Goal: Navigation & Orientation: Find specific page/section

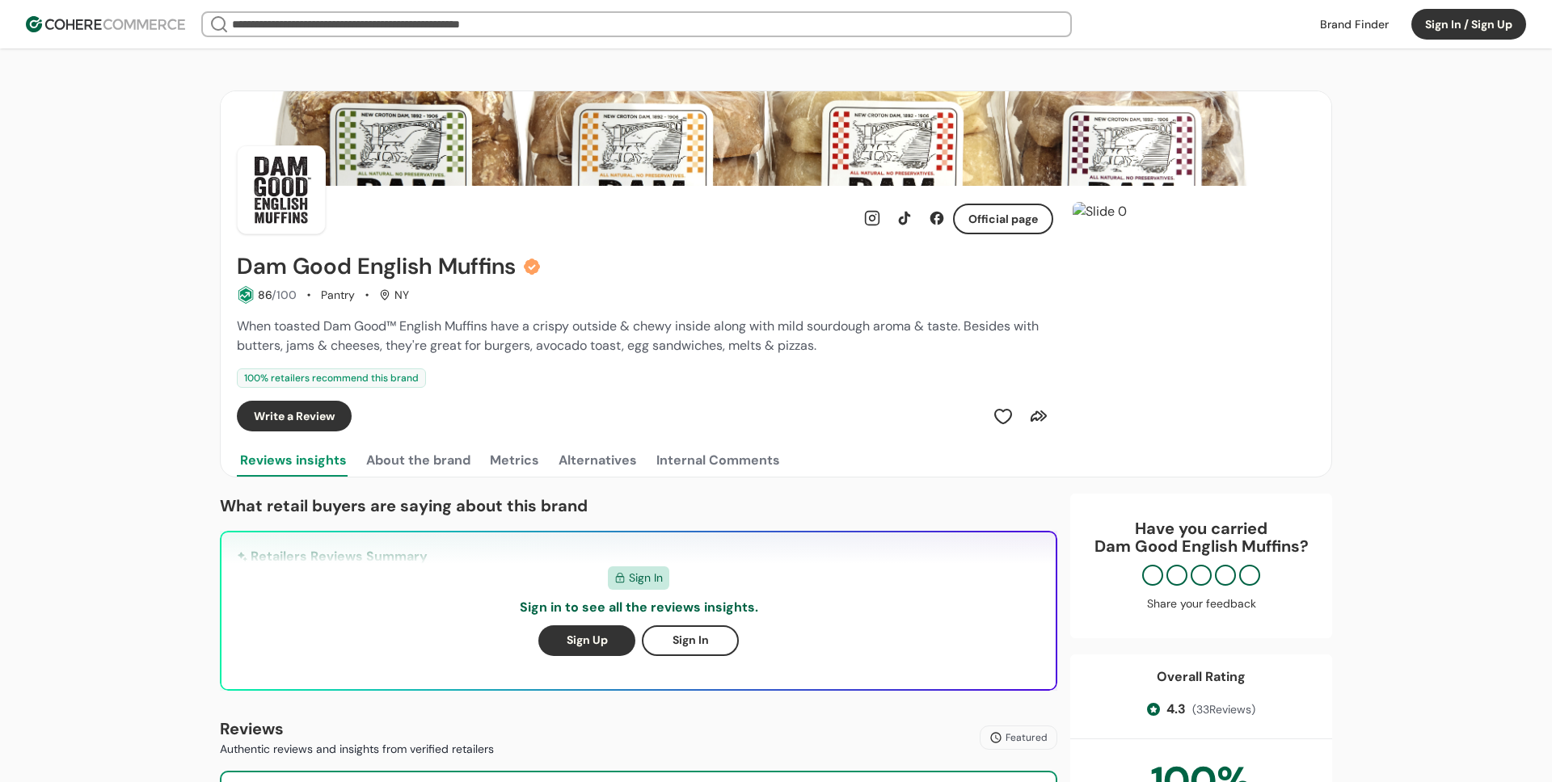
click at [142, 27] on img at bounding box center [105, 24] width 159 height 16
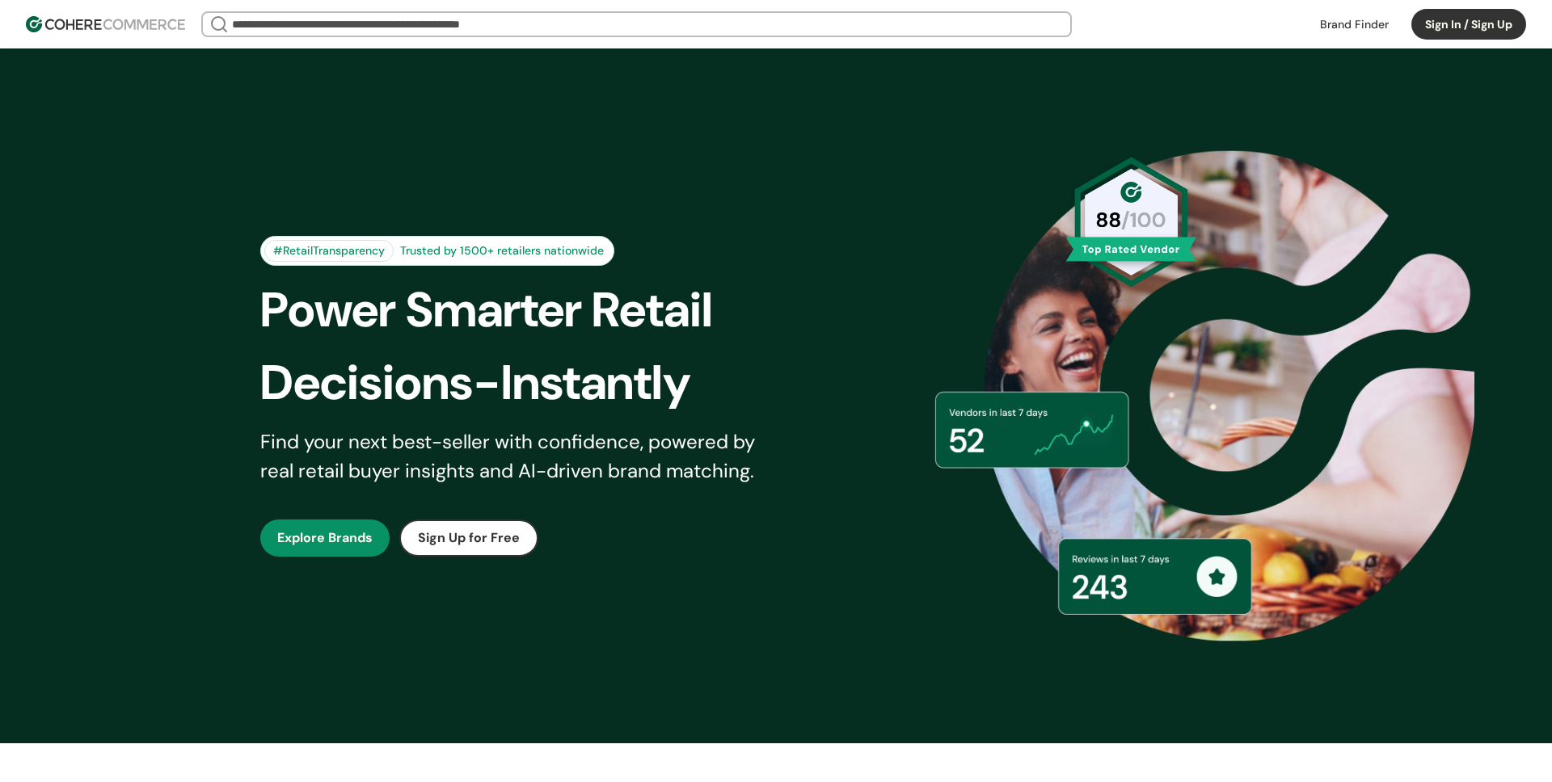
drag, startPoint x: 1341, startPoint y: 26, endPoint x: 1329, endPoint y: 34, distance: 14.6
click at [1341, 26] on link at bounding box center [1354, 24] width 88 height 24
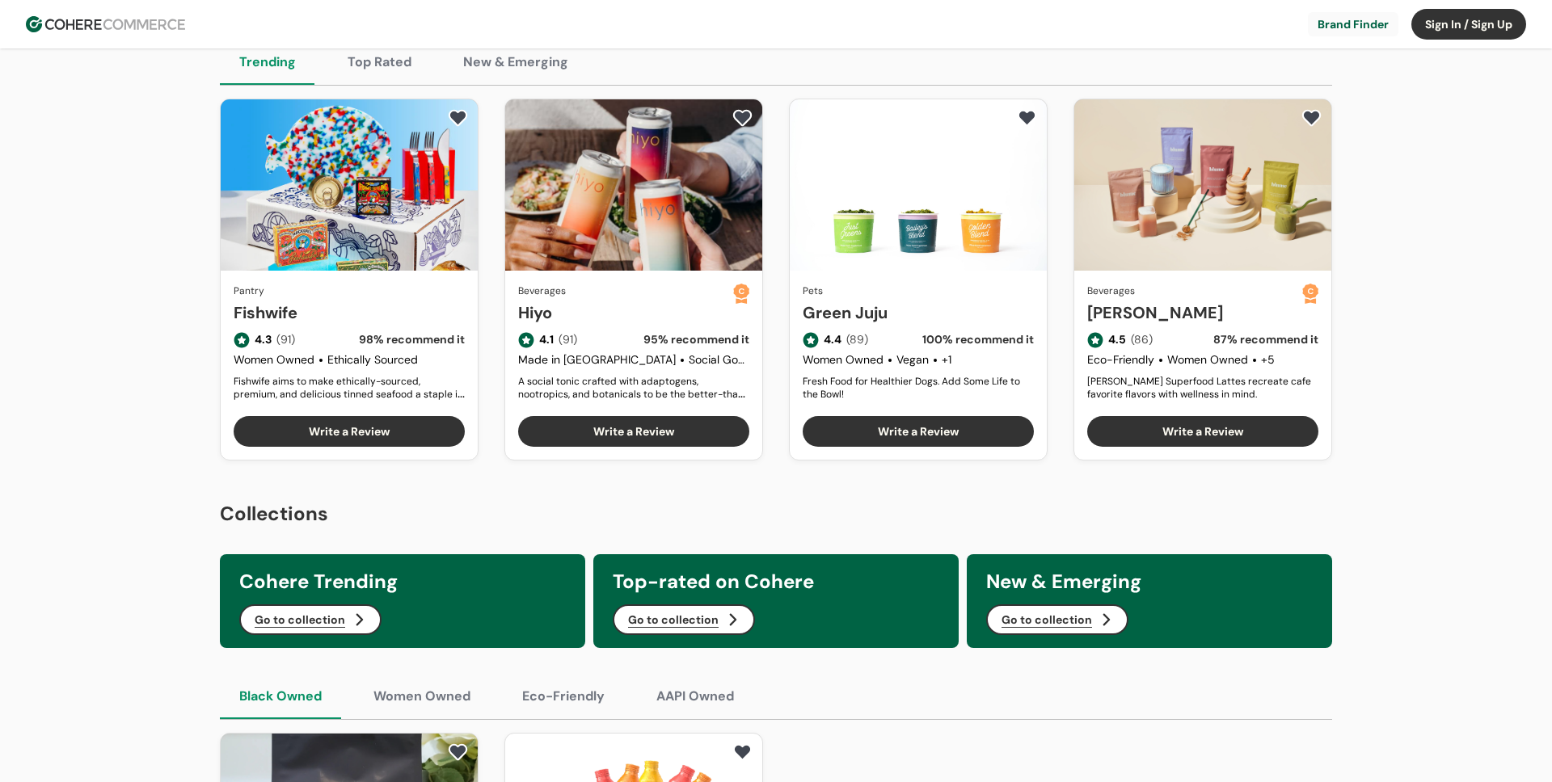
scroll to position [121, 0]
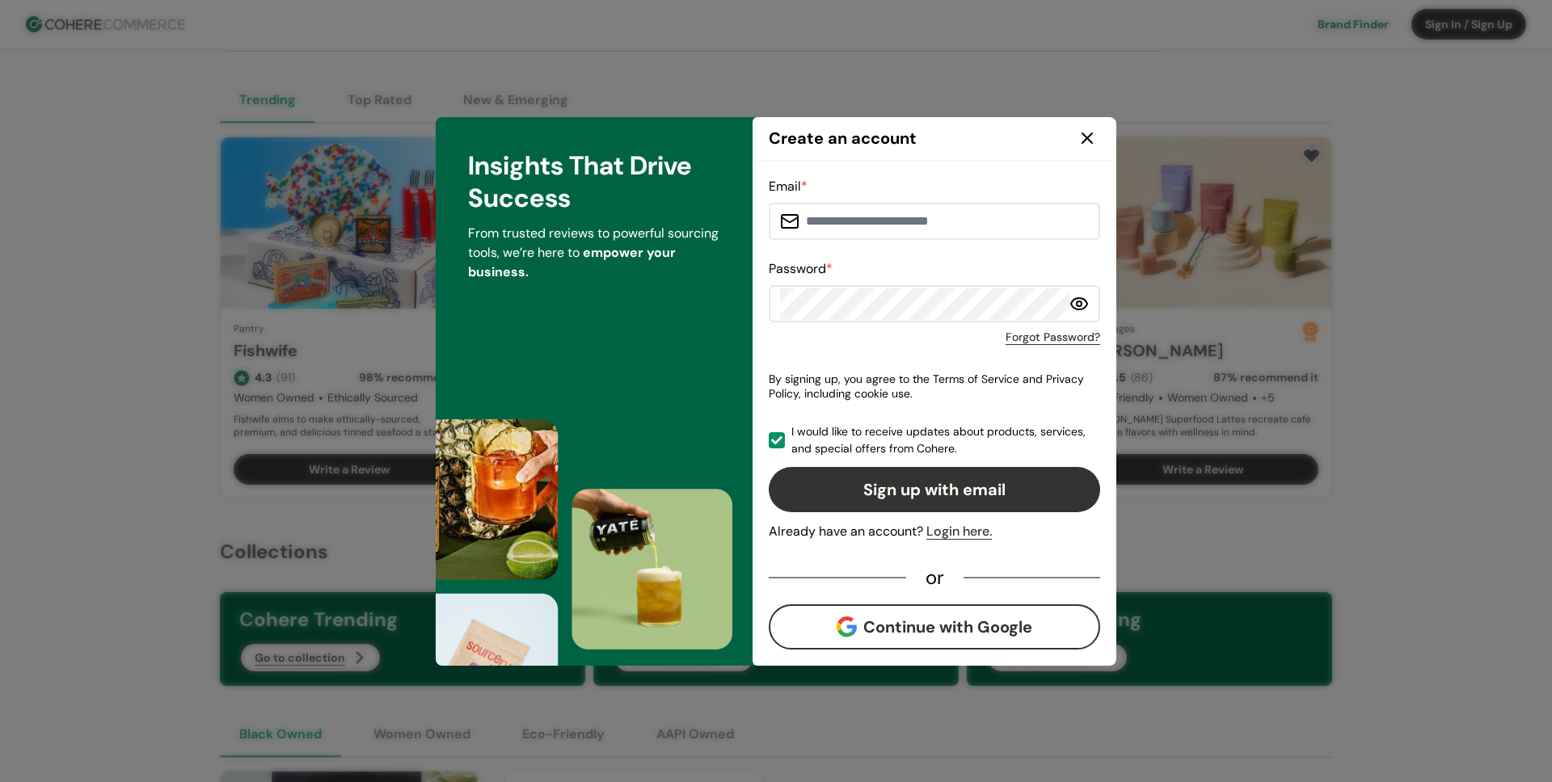
click at [1084, 142] on icon at bounding box center [1086, 138] width 19 height 19
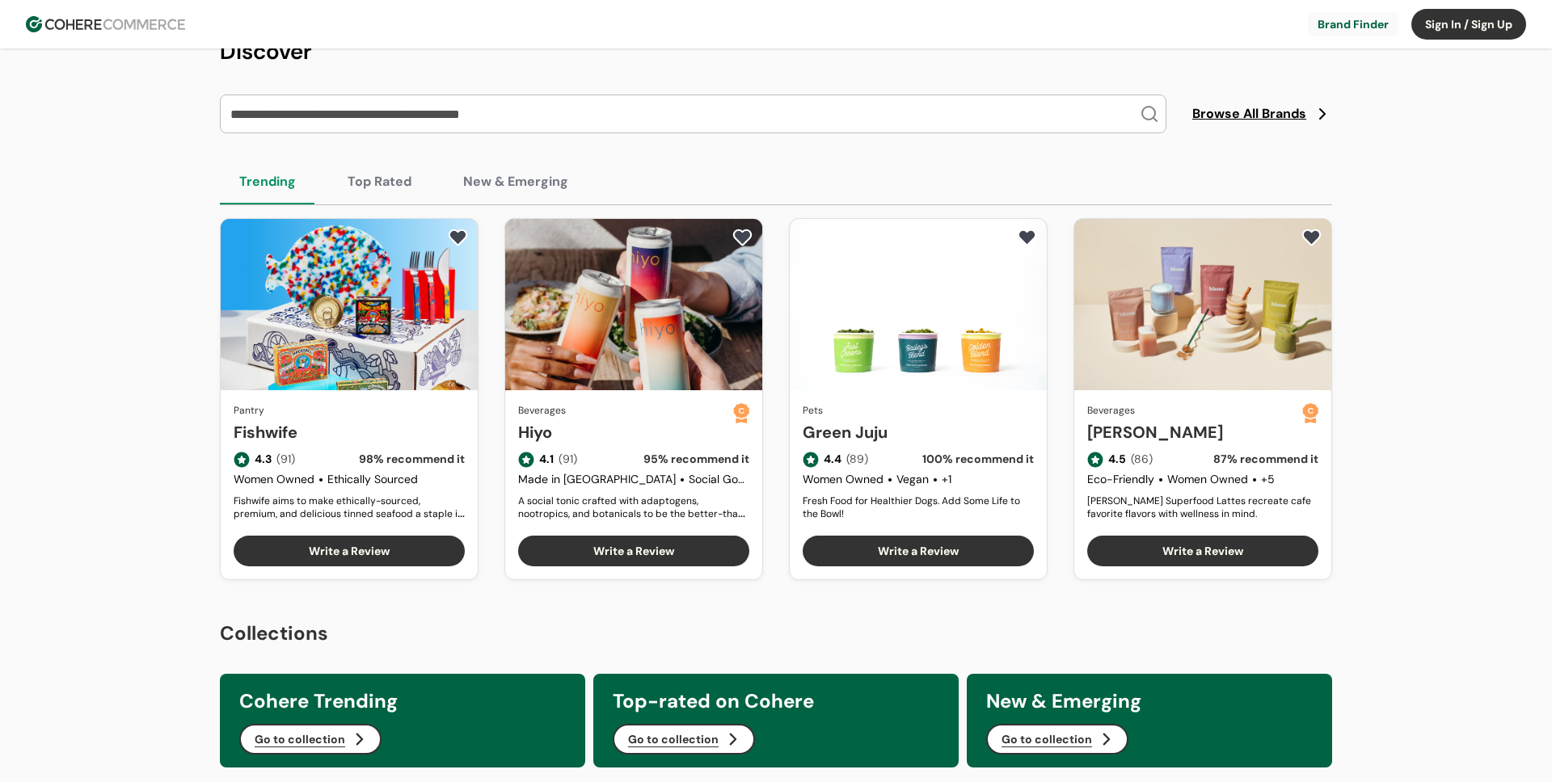
scroll to position [35, 0]
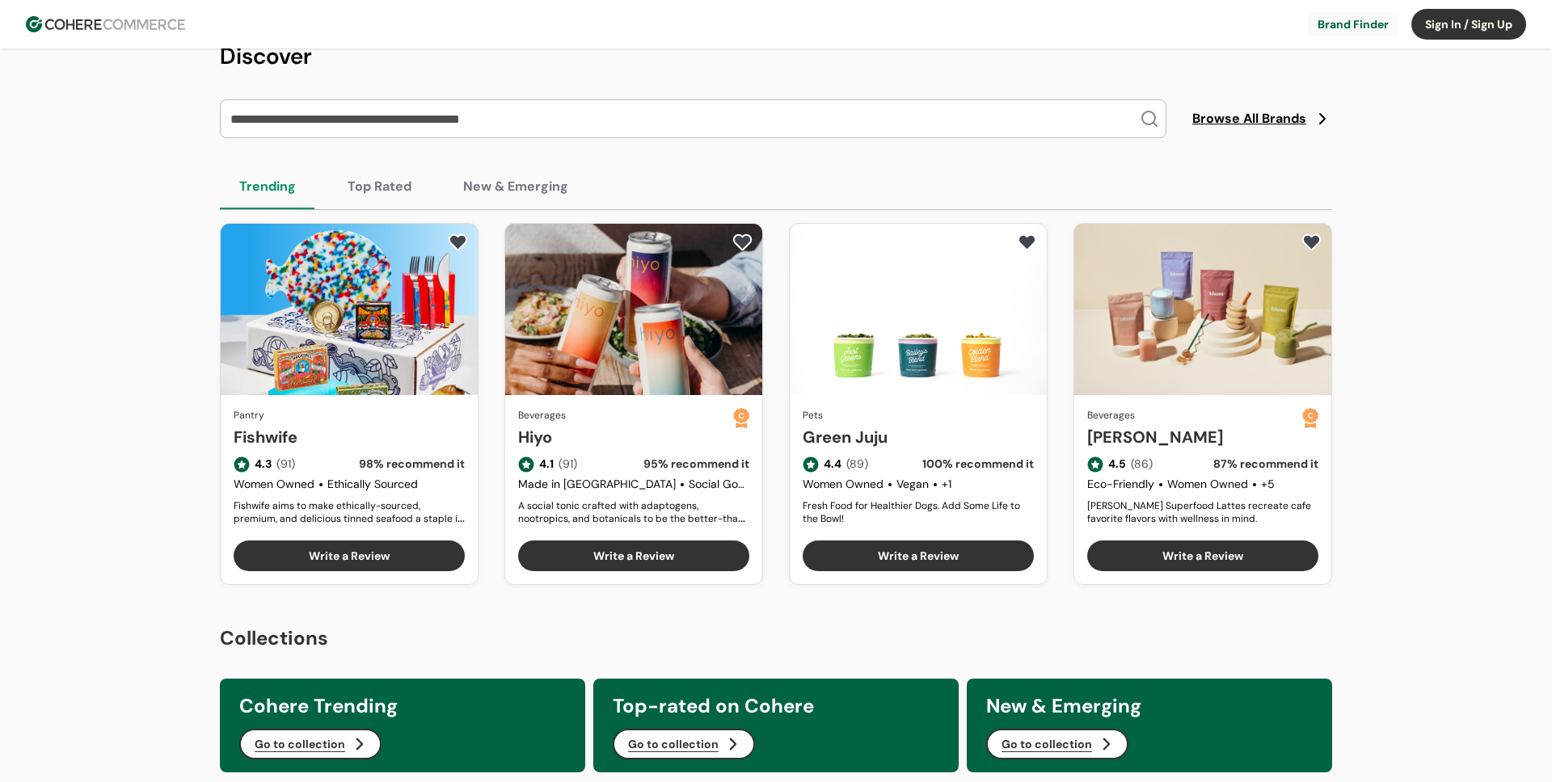
click at [1249, 123] on span "Browse All Brands" at bounding box center [1249, 118] width 114 height 19
